Goal: Transaction & Acquisition: Purchase product/service

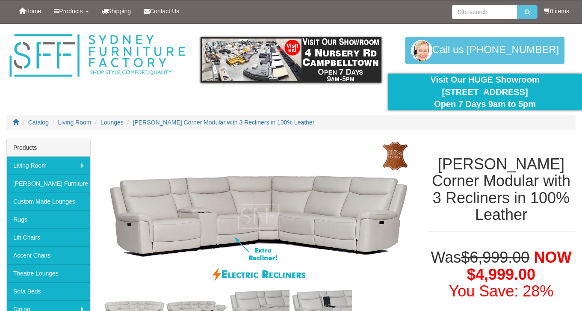
select select "2021"
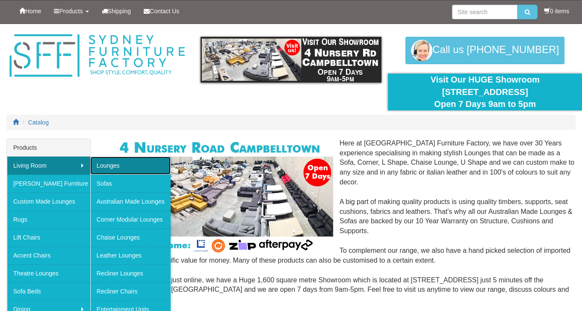
click at [103, 164] on link "Lounges" at bounding box center [130, 166] width 80 height 18
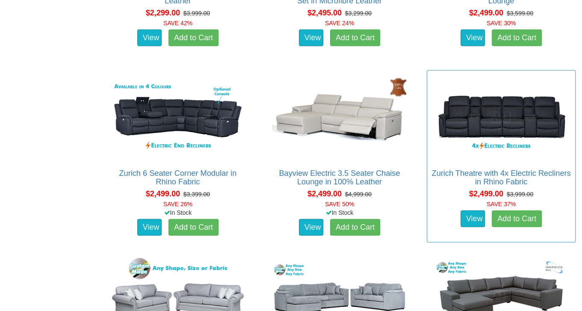
scroll to position [1883, 0]
